Goal: Task Accomplishment & Management: Manage account settings

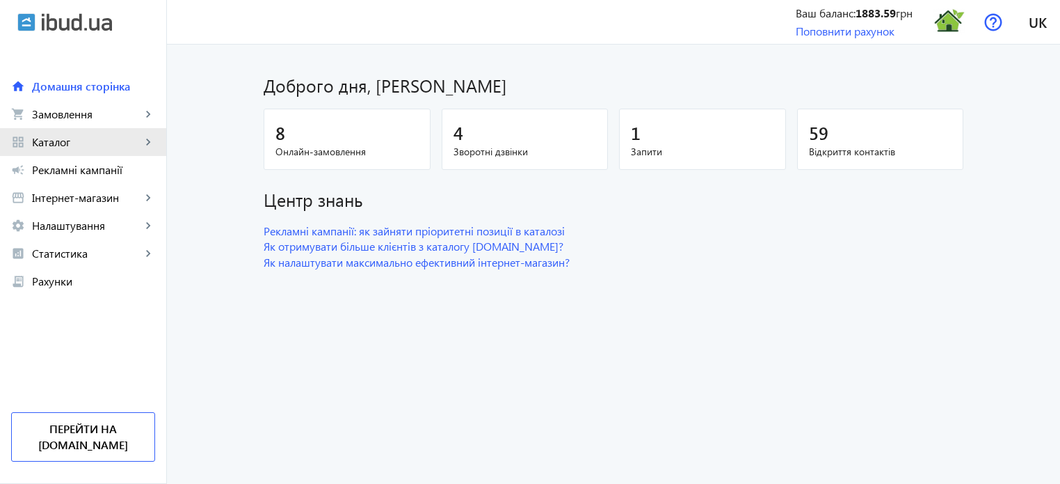
click at [95, 141] on span "Каталог" at bounding box center [86, 142] width 109 height 14
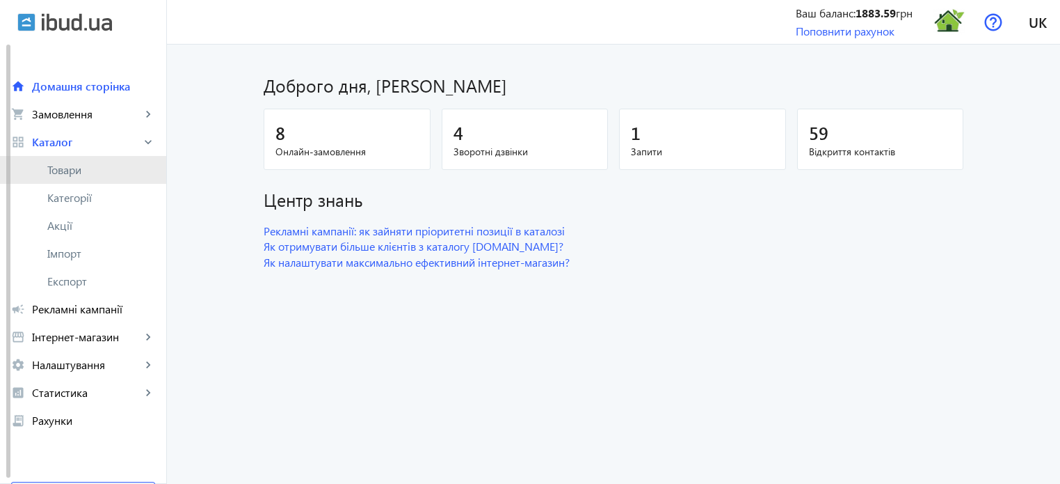
click at [83, 171] on span "Товари" at bounding box center [101, 170] width 108 height 14
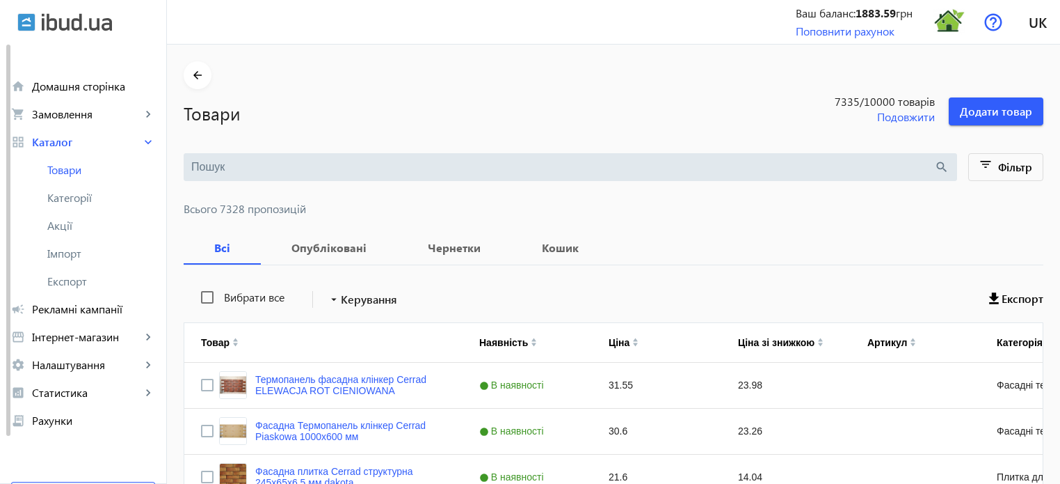
click at [221, 163] on input "search" at bounding box center [562, 166] width 743 height 15
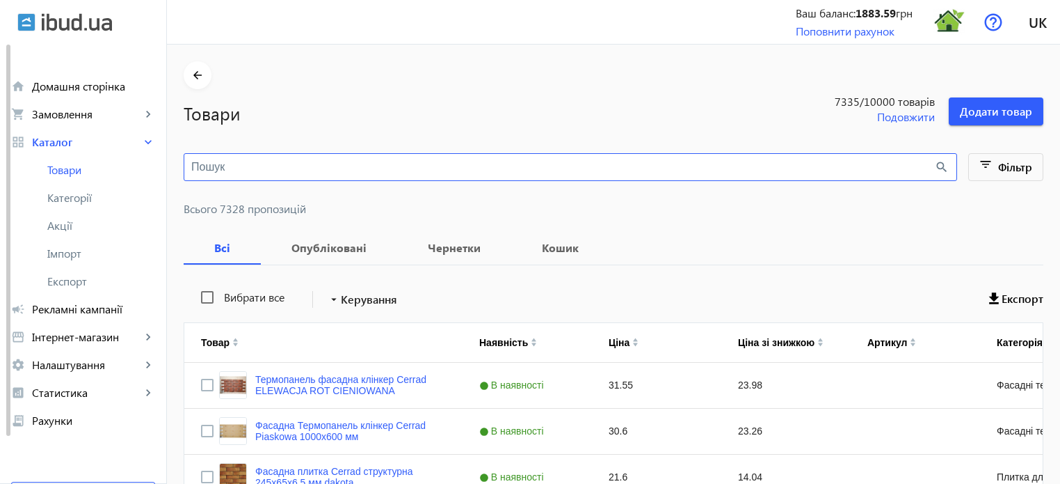
paste input "Ламинат Beauty Floor Солид плюс"
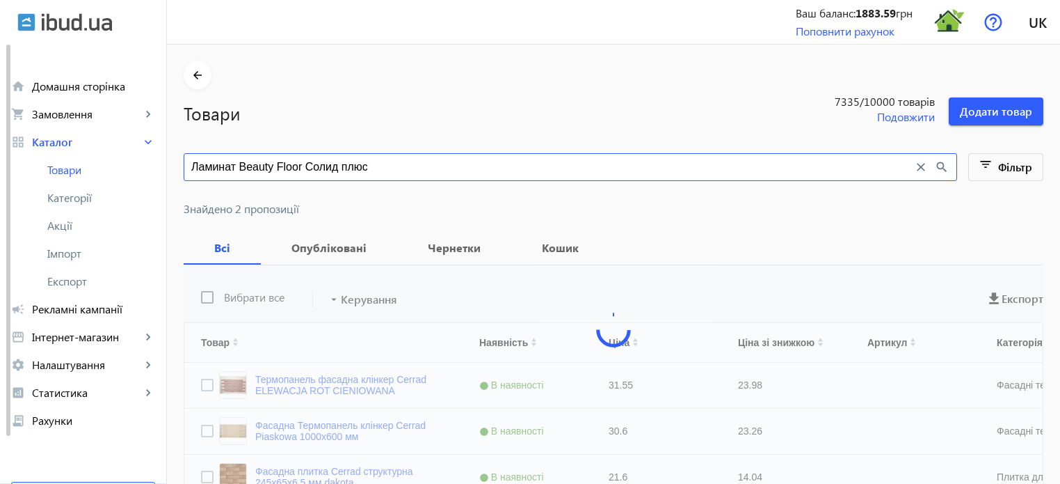
type input "Ламинат Beauty Floor Солид плюс"
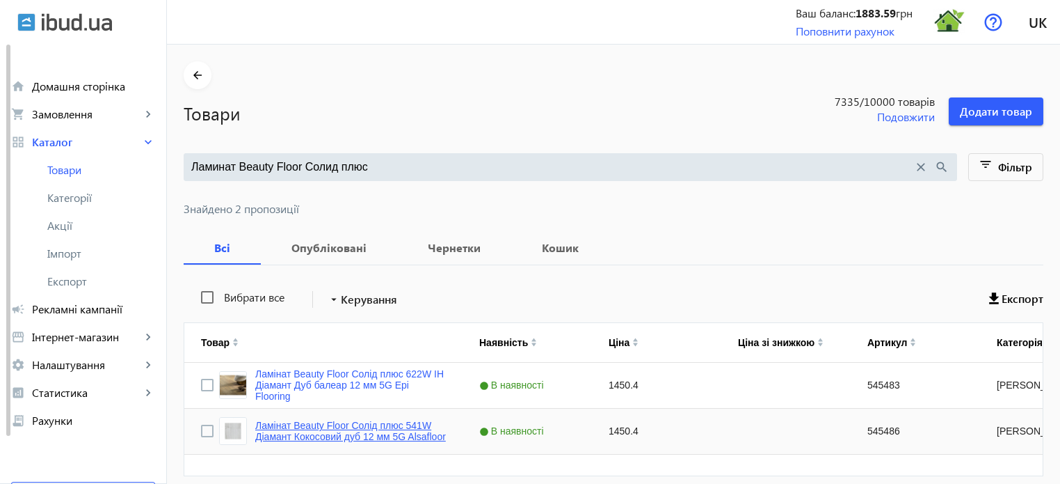
click at [372, 425] on link "Ламінат Beauty Floor Солід плюс 541W Діамант Кокосовий дуб 12 мм 5G Alsafloor" at bounding box center [350, 431] width 191 height 22
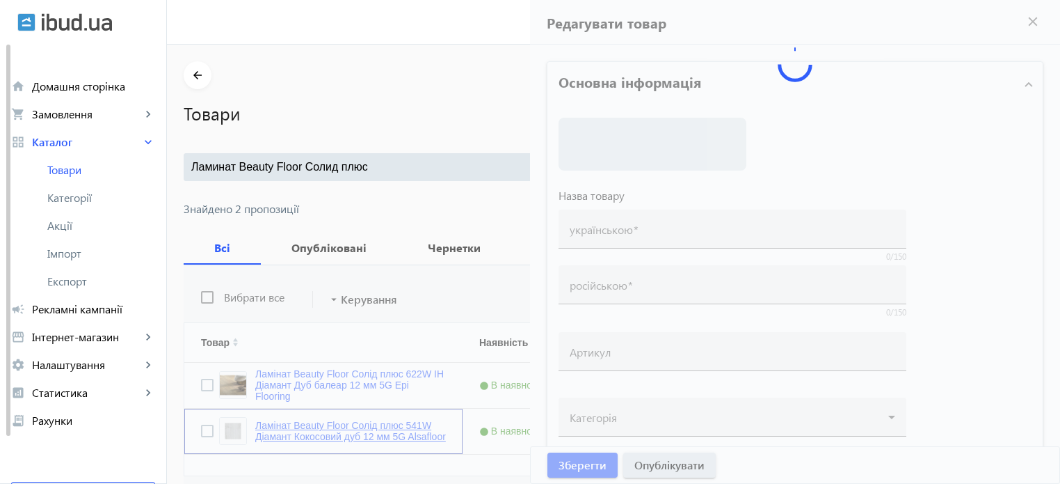
type input "Ламінат Beauty Floor Солід плюс 541W Діамант Кокосовий дуб 12 мм 5G Alsafloor"
type input "Ламинат Beauty Floor Солид плюс 541W Бриллиант Кокосовый дуб 12 мм 5G Alsafloor"
type input "545486"
type input "1450.4"
type input "1"
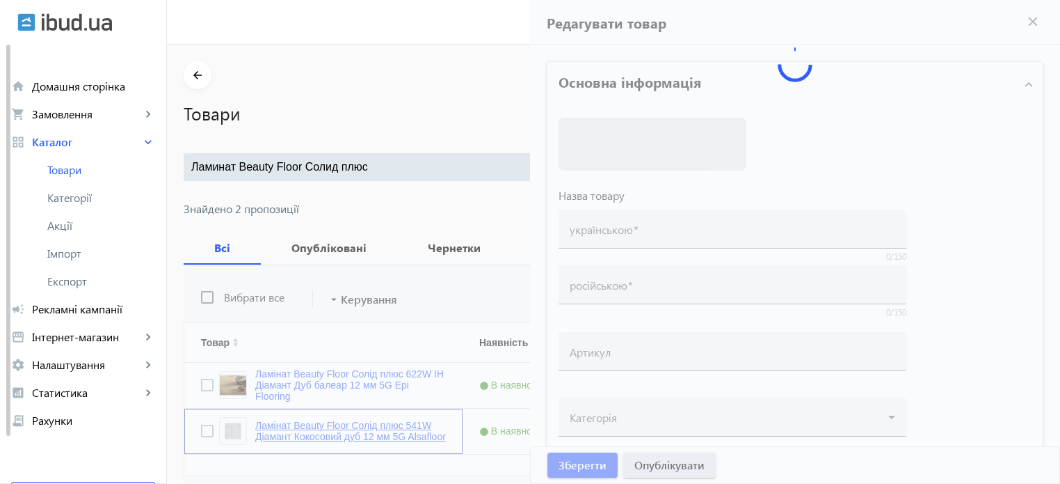
type input "Ламінат Beauty Floor Солід плюс 541W Діамант Кокосовий дуб 12 мм 5G Alsafloor"
type input "Ламинат Beauty Floor Солид плюс 541W Диамант Кокосовый дуб 12 мм 5G Alsafloor"
type textarea "Ламінат Beauty Floor Солід плюс 541W Діамант Кокосовий дуб 12 мм 5G Alsafloor к…"
type textarea "Ламинат Beauty Floor Солид плюс 541W Диамант Кокосовый дуб 12 мм 5G Alsafloor к…"
type input "підлогове покриття, покриття на підлогу, покриття для підлоги, ламінат, купити …"
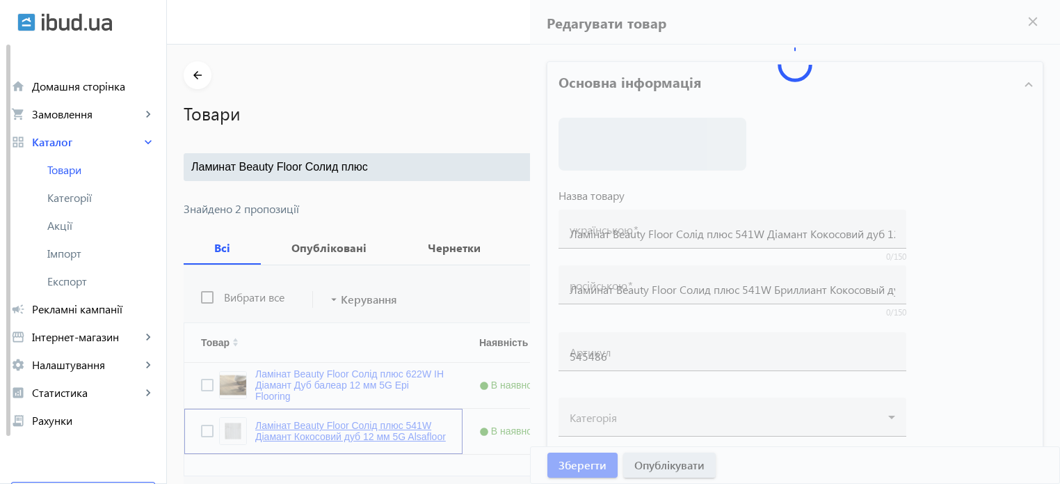
type input "напольное покрытие, покрытие на пол, покрытие для пола, ламинат, купить ламинат…"
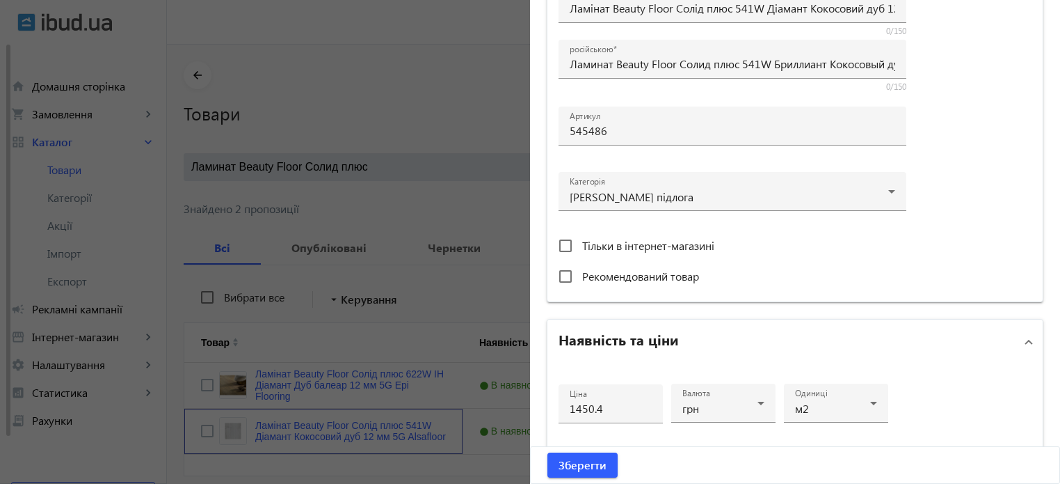
scroll to position [348, 0]
click at [854, 192] on div at bounding box center [733, 186] width 326 height 50
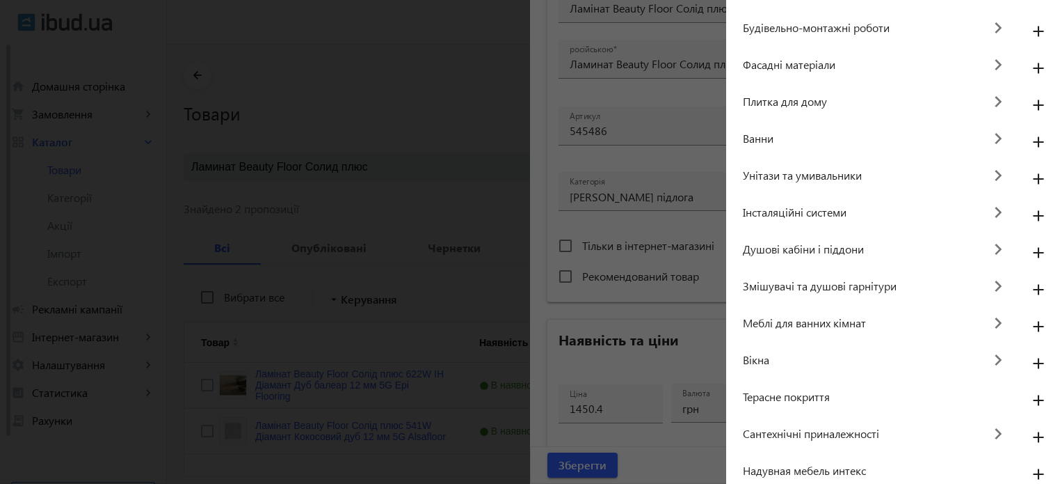
scroll to position [123, 0]
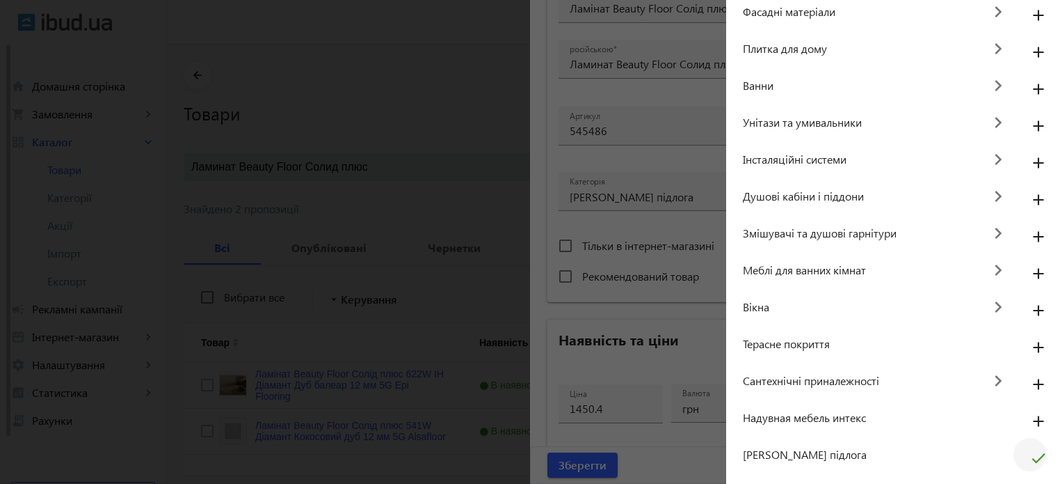
click at [1031, 459] on mat-icon "check" at bounding box center [1038, 462] width 33 height 33
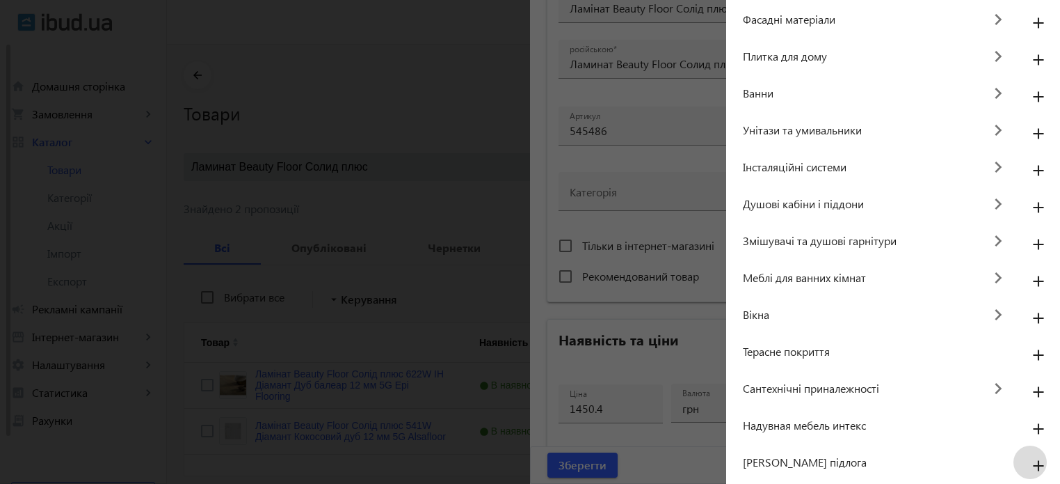
scroll to position [115, 0]
click at [1032, 467] on mat-icon "add" at bounding box center [1038, 466] width 33 height 25
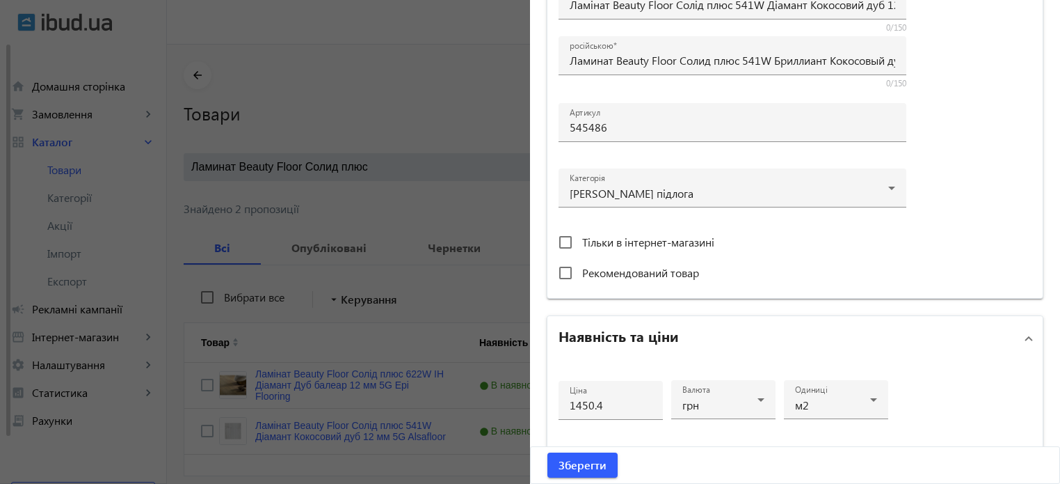
scroll to position [348, 0]
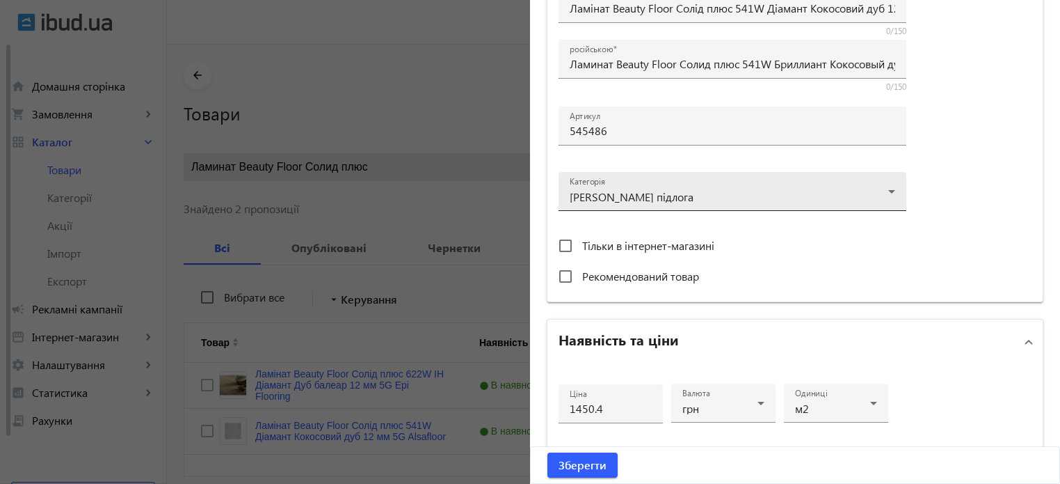
click at [888, 191] on div at bounding box center [733, 186] width 326 height 50
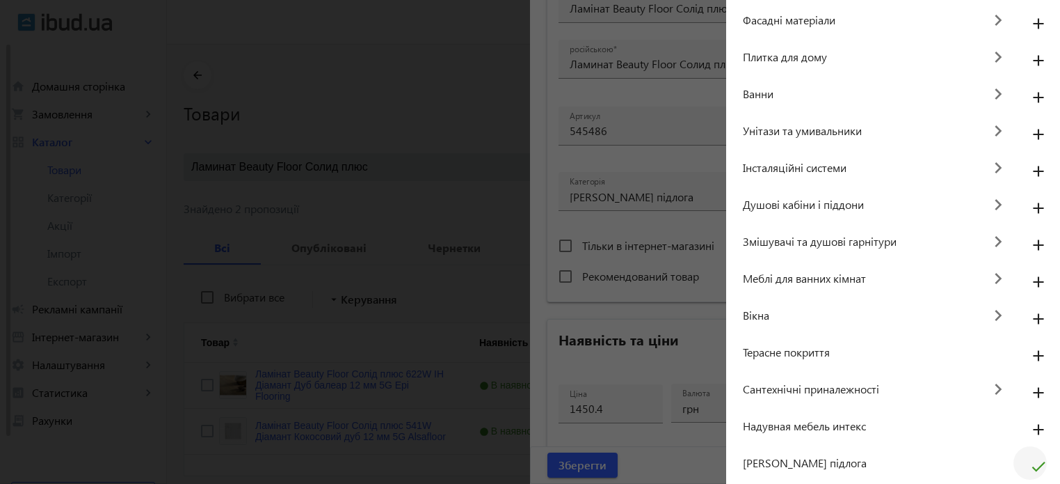
scroll to position [0, 0]
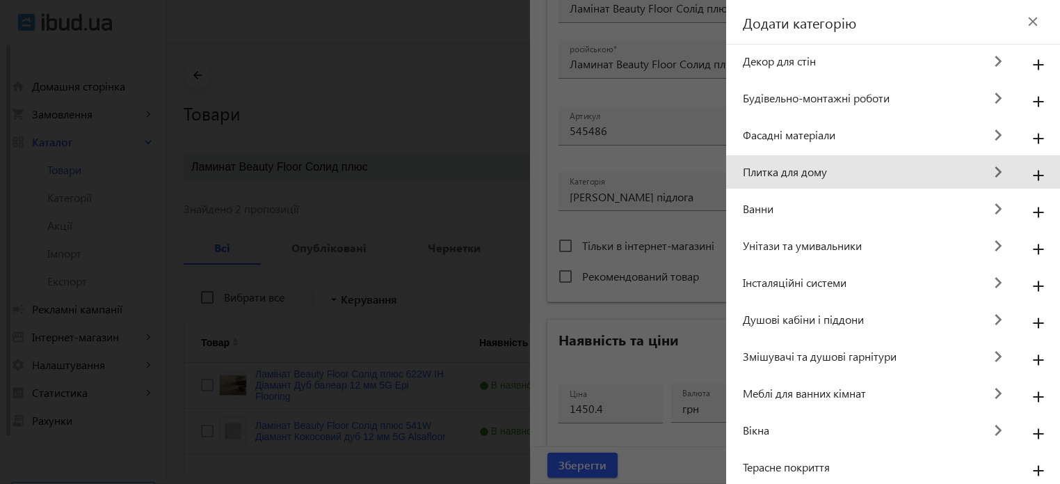
click at [987, 175] on mat-icon "keyboard_arrow_right" at bounding box center [998, 172] width 31 height 31
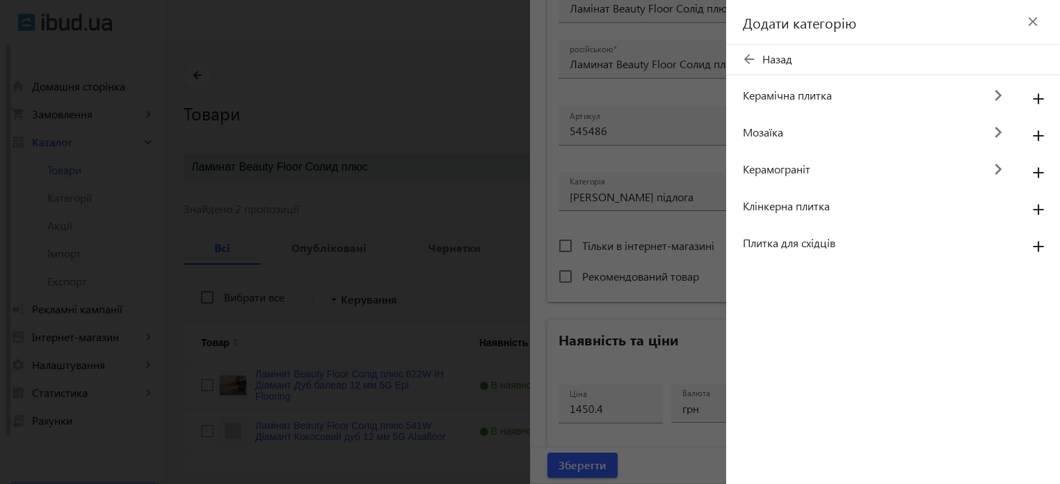
click at [753, 61] on mat-icon "arrow_back" at bounding box center [749, 59] width 21 height 21
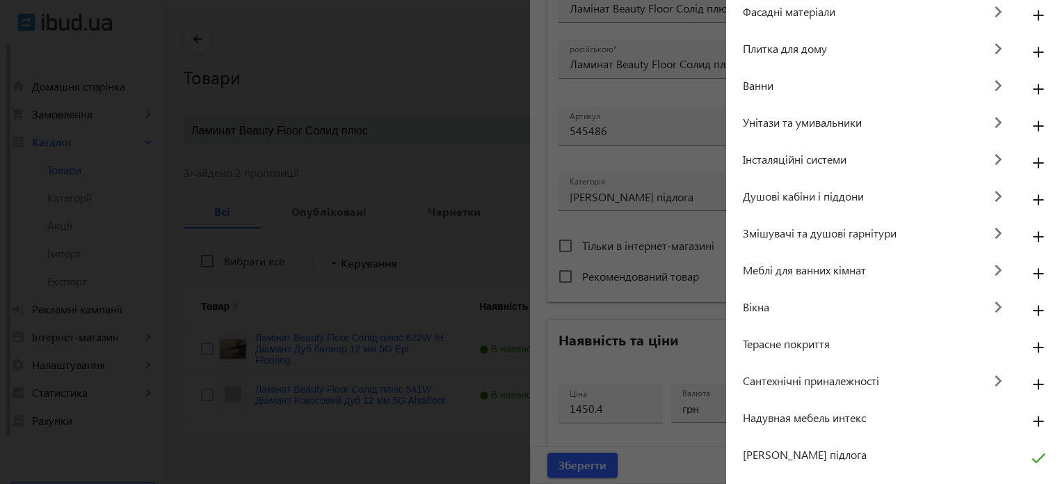
scroll to position [56, 0]
click at [785, 458] on span "[PERSON_NAME] підлога" at bounding box center [878, 454] width 271 height 15
click at [990, 381] on mat-icon "keyboard_arrow_right" at bounding box center [998, 380] width 31 height 31
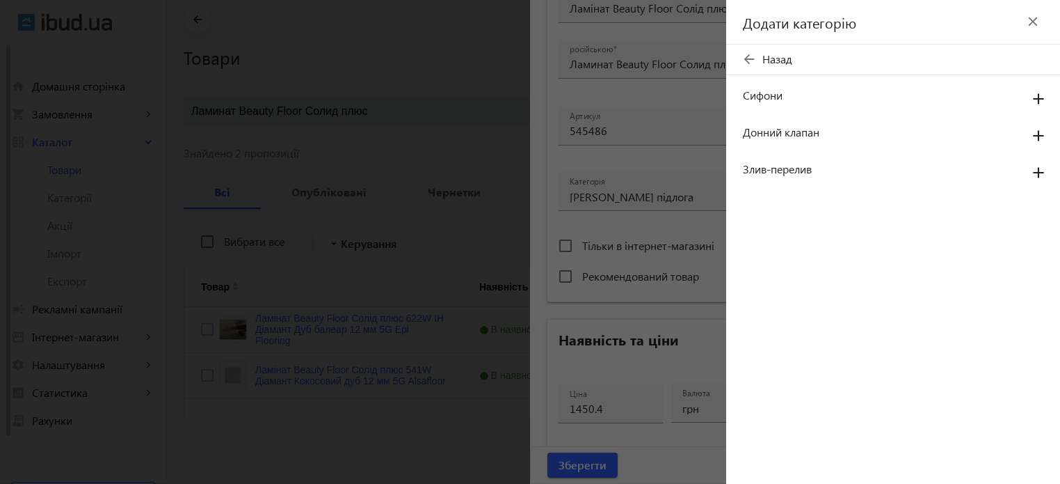
scroll to position [0, 0]
click at [746, 61] on mat-icon "arrow_back" at bounding box center [749, 59] width 21 height 21
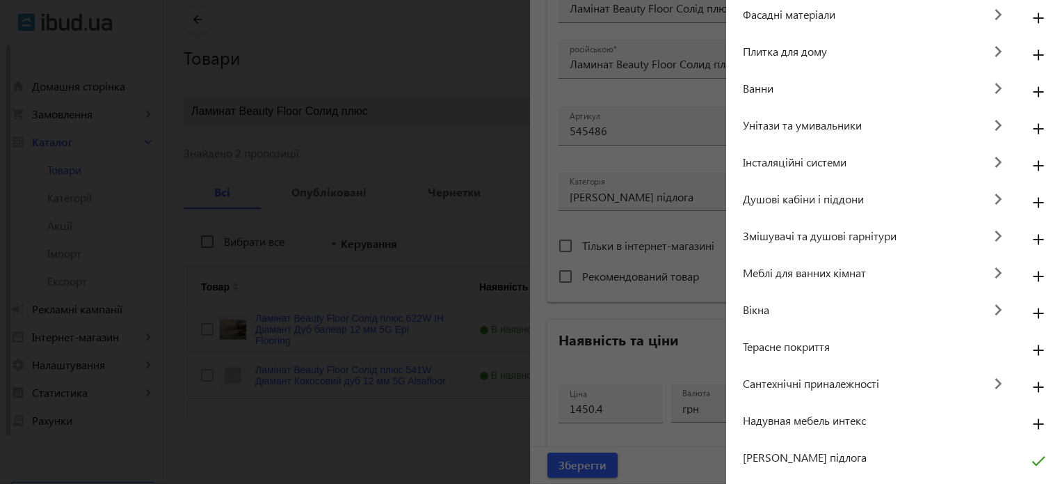
scroll to position [123, 0]
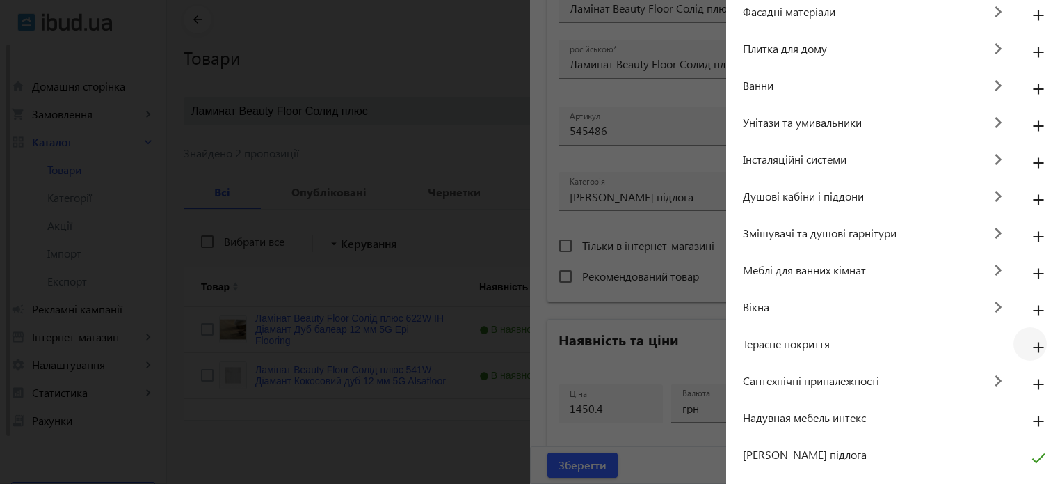
click at [1029, 346] on mat-icon "add" at bounding box center [1038, 347] width 33 height 25
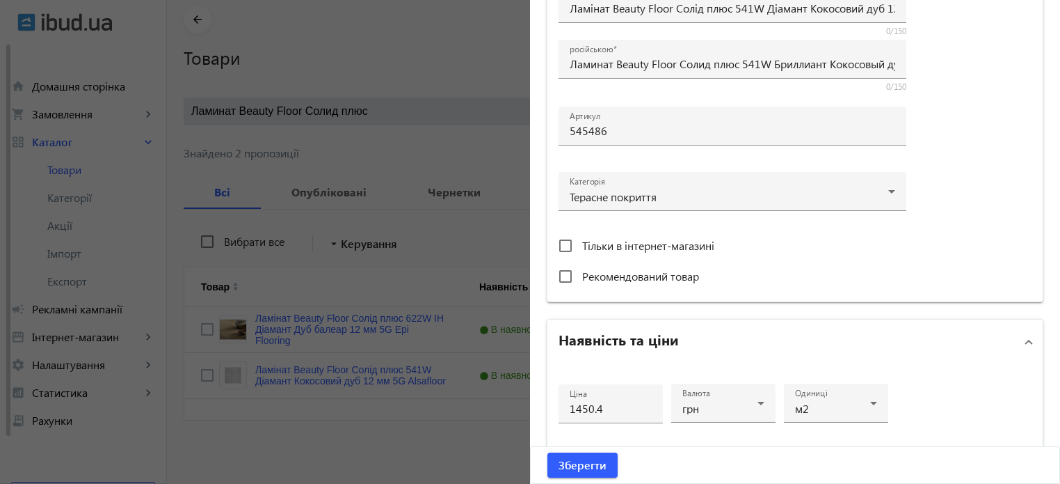
scroll to position [115, 0]
click at [879, 192] on div at bounding box center [733, 186] width 326 height 50
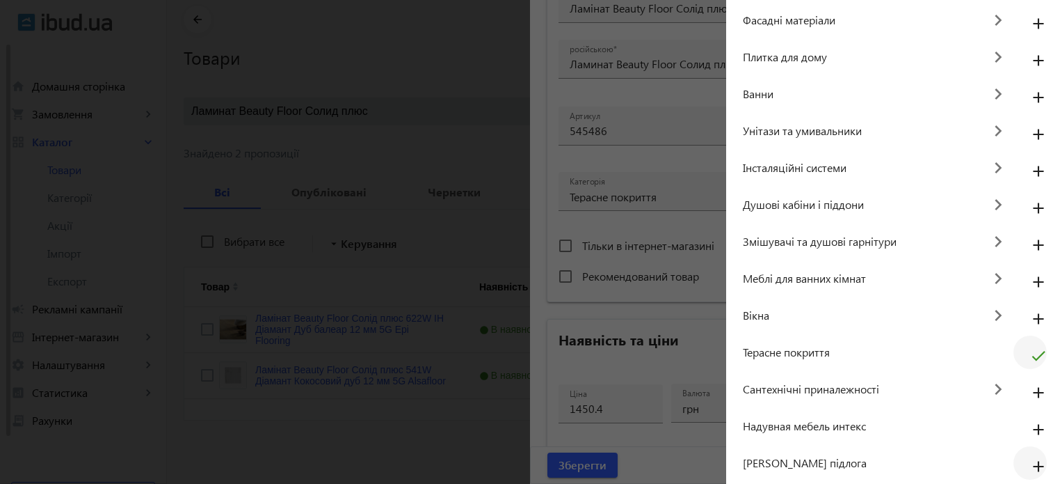
click at [1033, 468] on mat-icon "add" at bounding box center [1038, 466] width 33 height 25
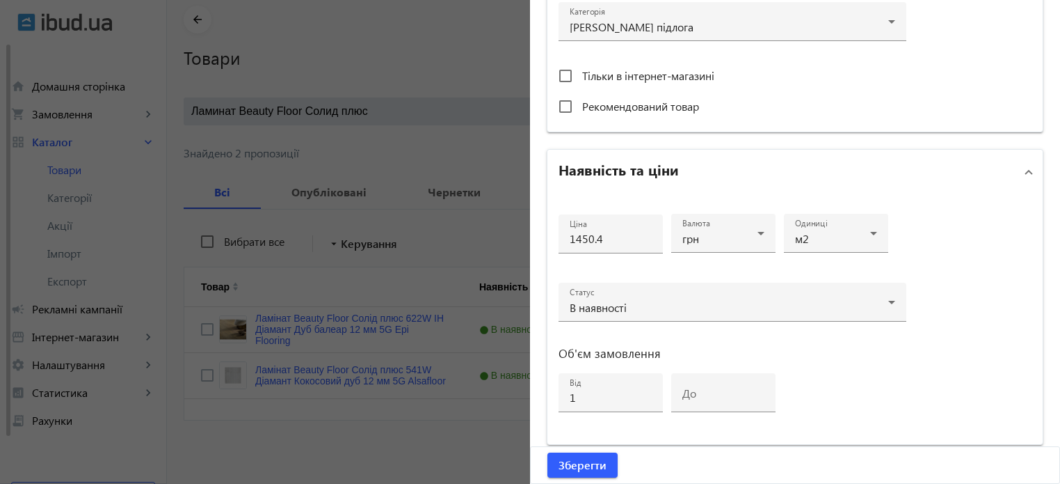
scroll to position [674, 0]
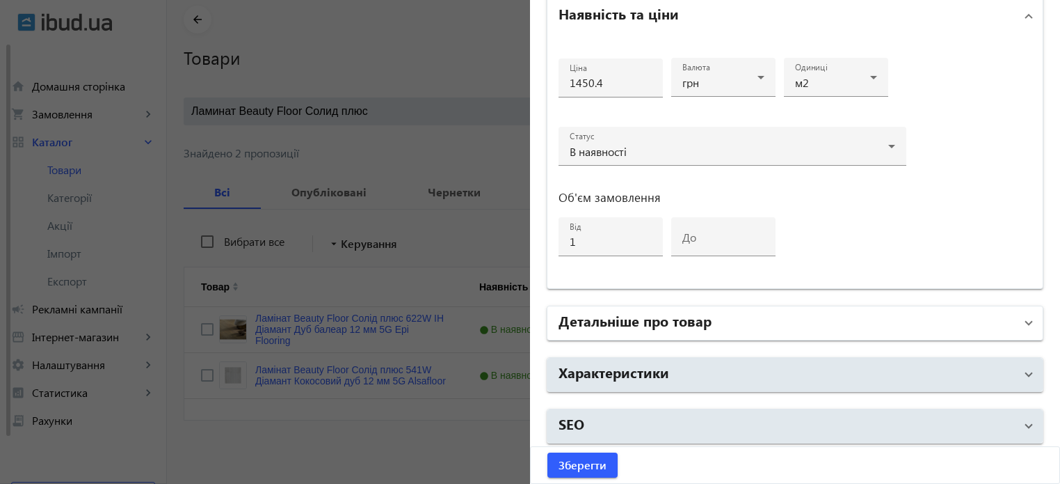
click at [630, 324] on h2 "Детальніше про товар" at bounding box center [635, 319] width 153 height 19
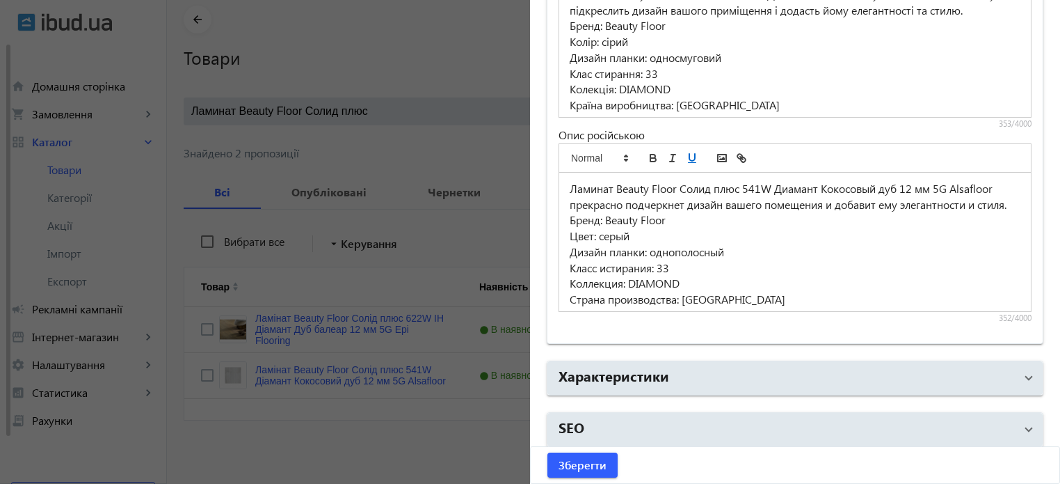
scroll to position [1136, 0]
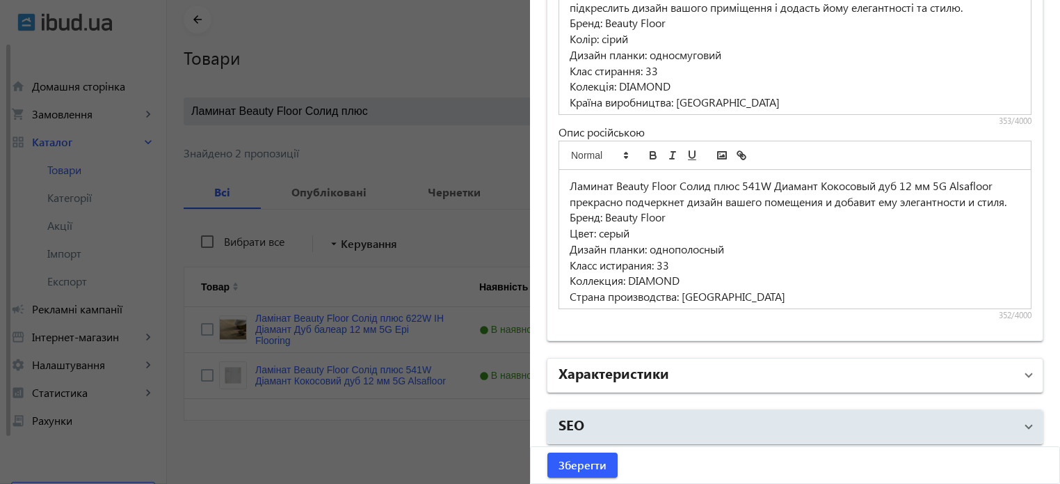
click at [648, 375] on h2 "Характеристики" at bounding box center [614, 371] width 111 height 19
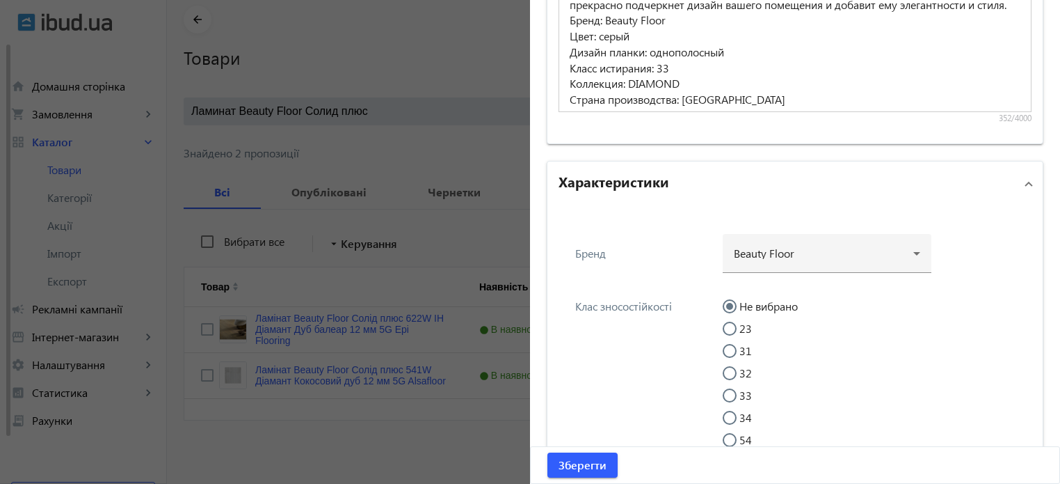
scroll to position [1275, 0]
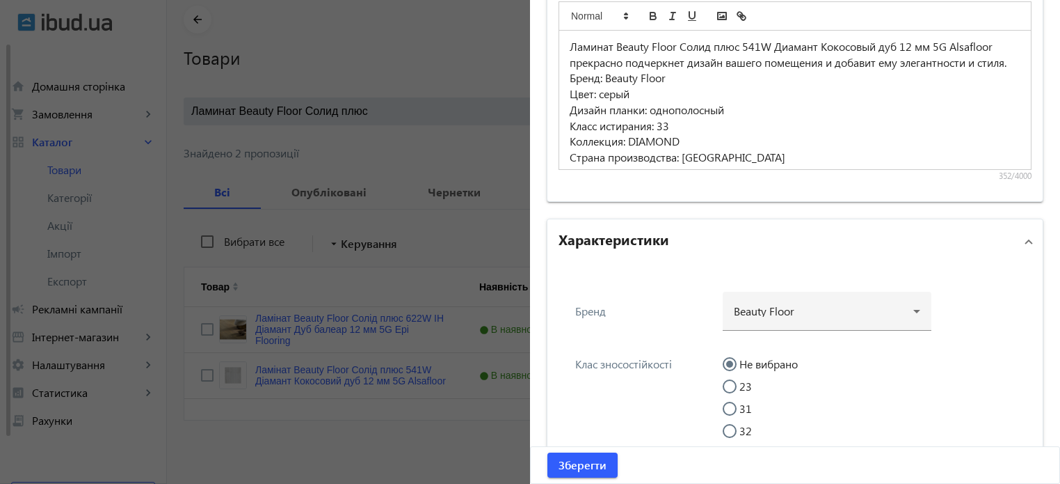
click at [623, 238] on h2 "Характеристики" at bounding box center [614, 238] width 111 height 19
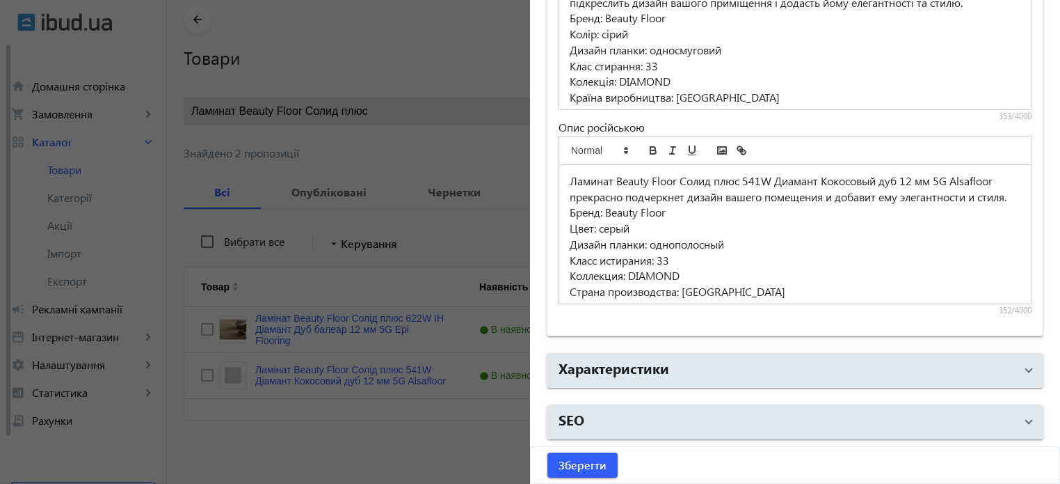
scroll to position [1136, 0]
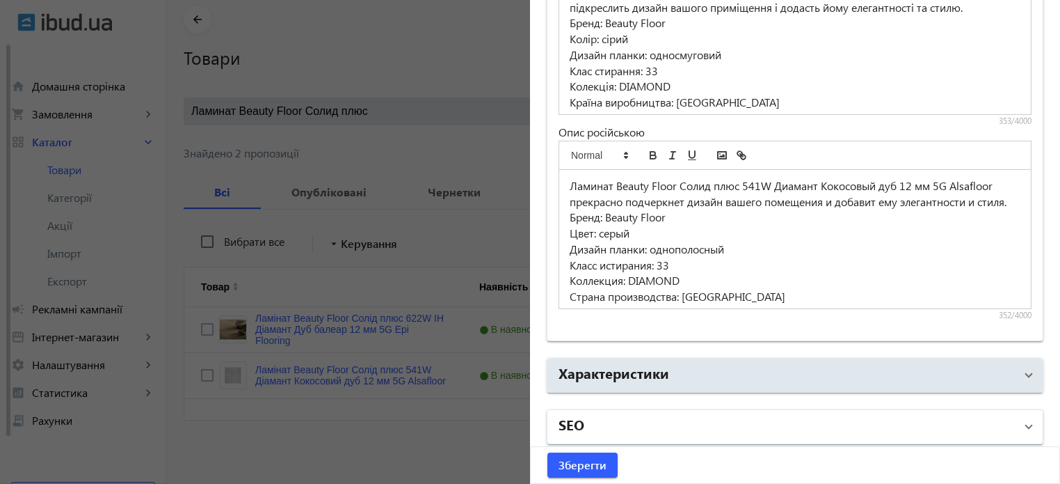
click at [613, 422] on mat-panel-title "SEO" at bounding box center [787, 426] width 456 height 25
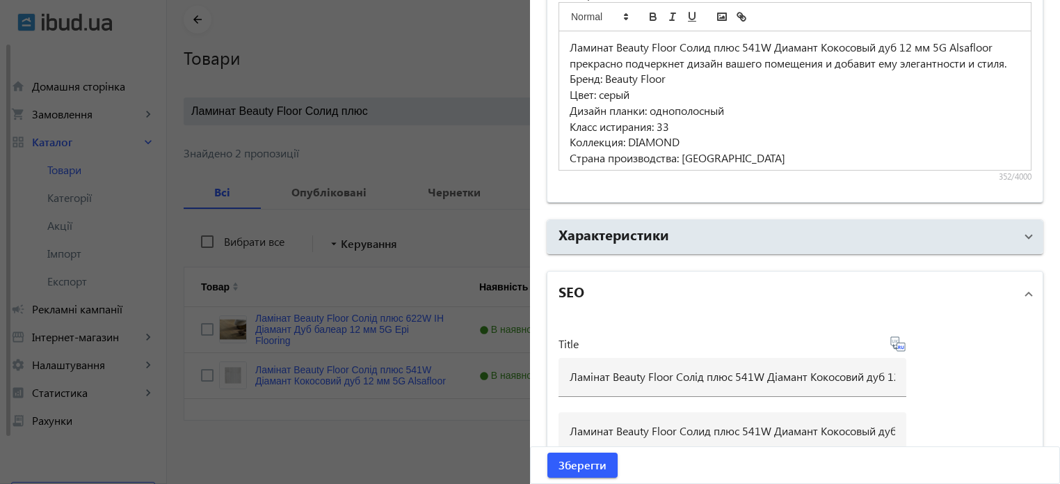
scroll to position [1274, 0]
click at [473, 461] on div at bounding box center [530, 242] width 1060 height 484
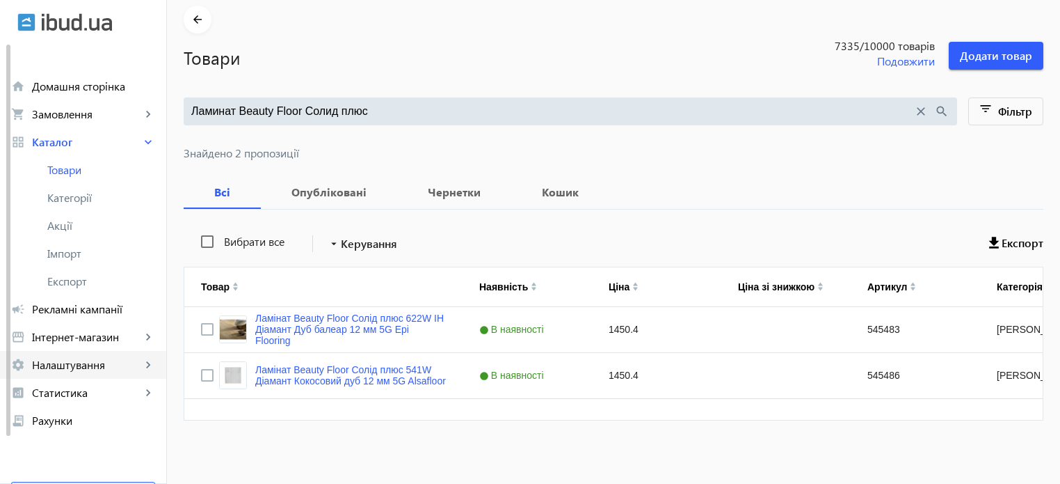
click at [95, 367] on span "Налаштування" at bounding box center [86, 365] width 109 height 14
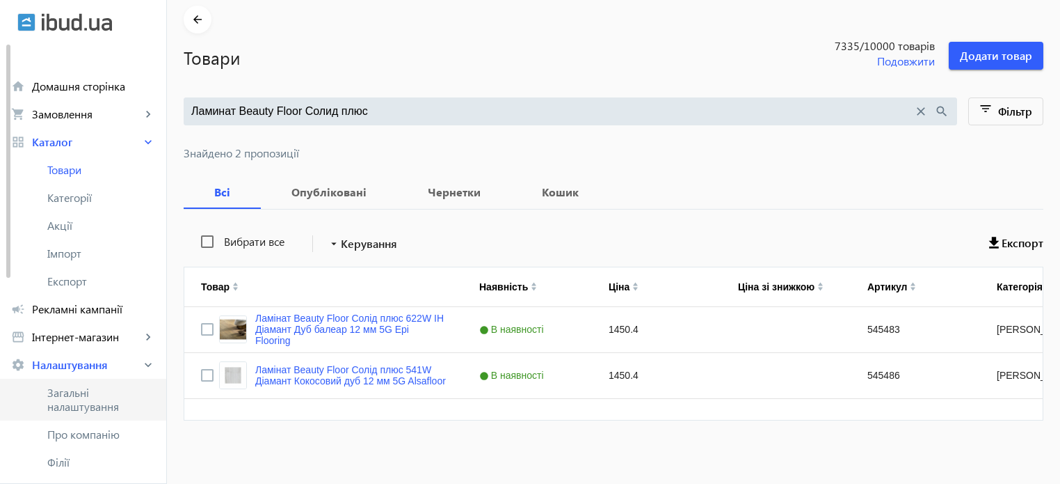
click at [86, 398] on span "Загальні налаштування" at bounding box center [101, 399] width 108 height 28
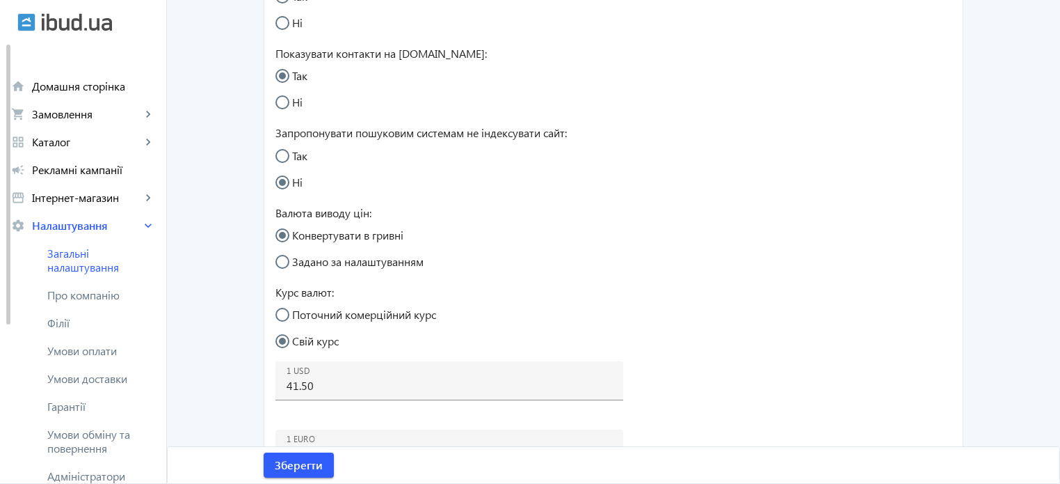
scroll to position [557, 0]
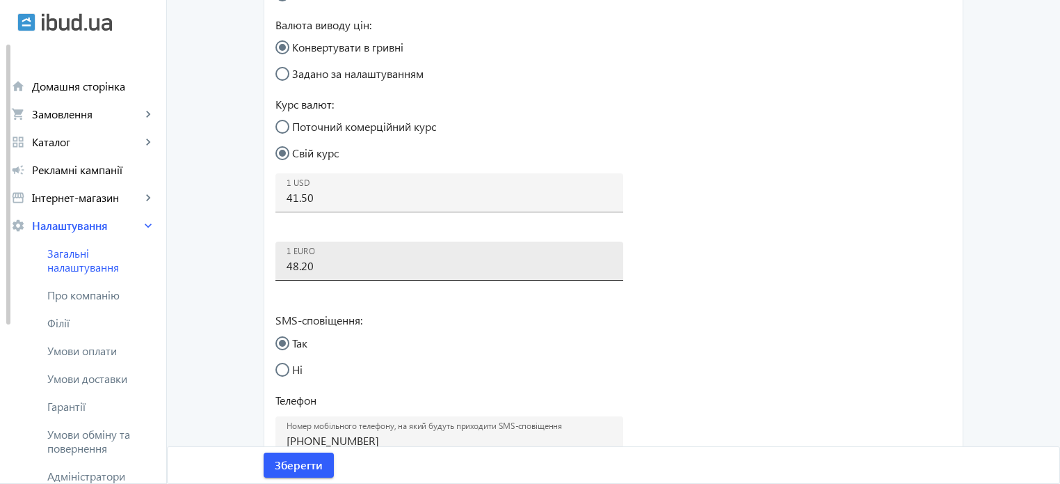
click at [340, 265] on input "48.20" at bounding box center [450, 265] width 326 height 15
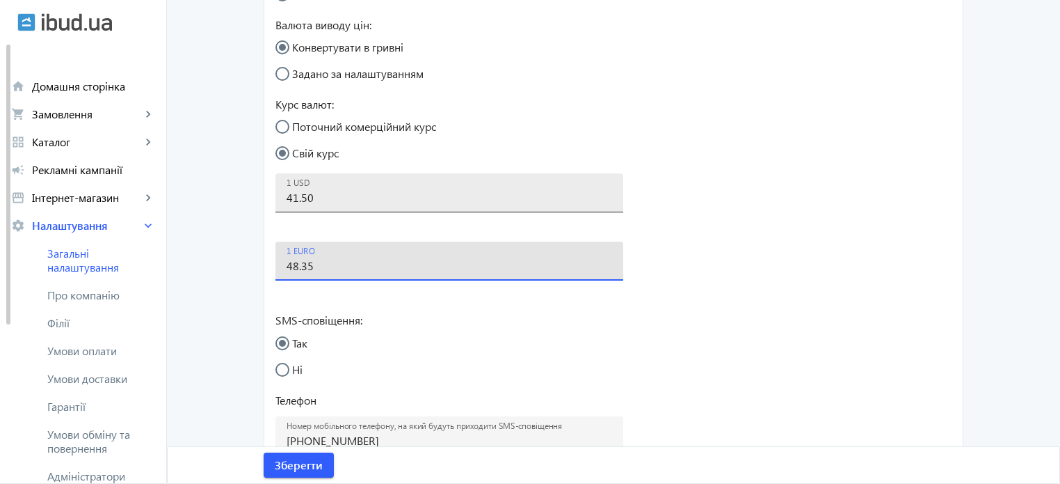
type input "48.35"
click at [314, 197] on input "41.50" at bounding box center [450, 197] width 326 height 15
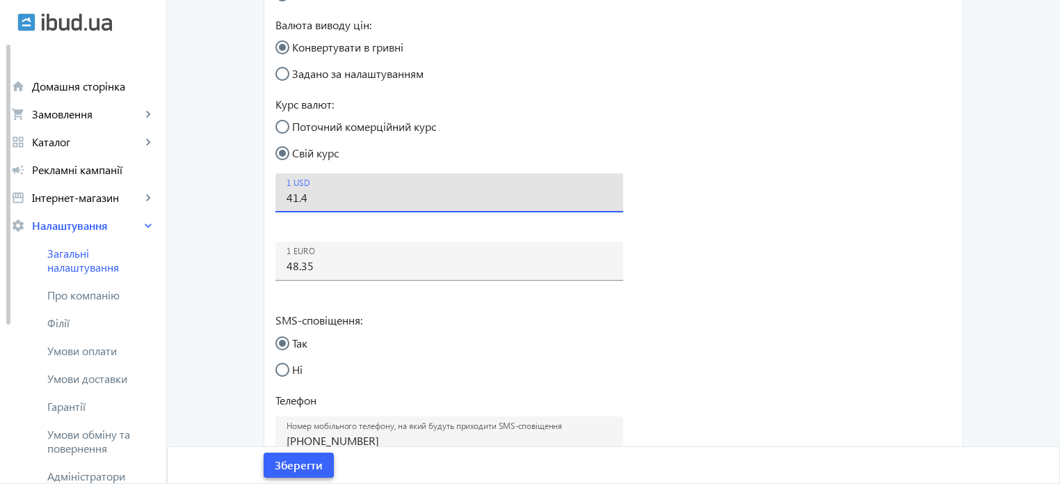
type input "41.4"
click at [292, 467] on span "Зберегти" at bounding box center [299, 464] width 48 height 15
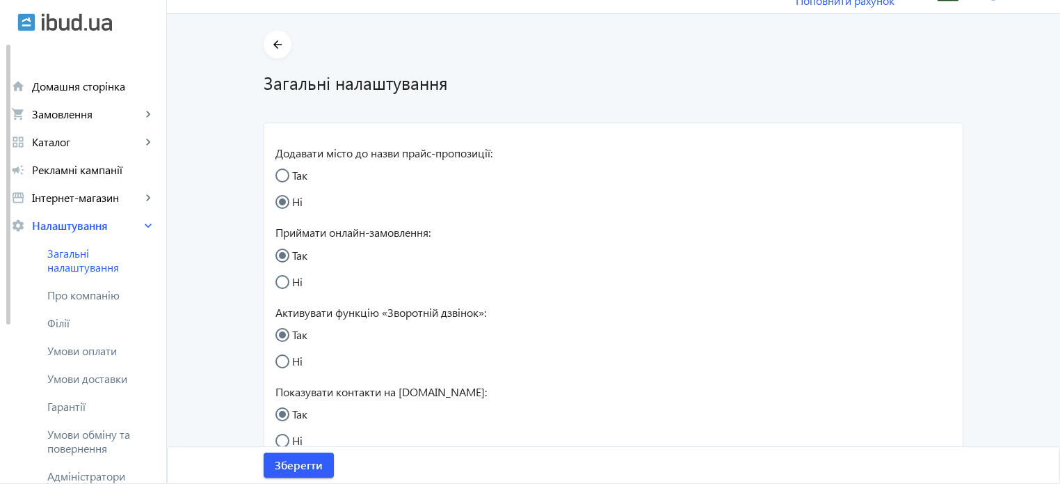
scroll to position [0, 0]
